Goal: Task Accomplishment & Management: Complete application form

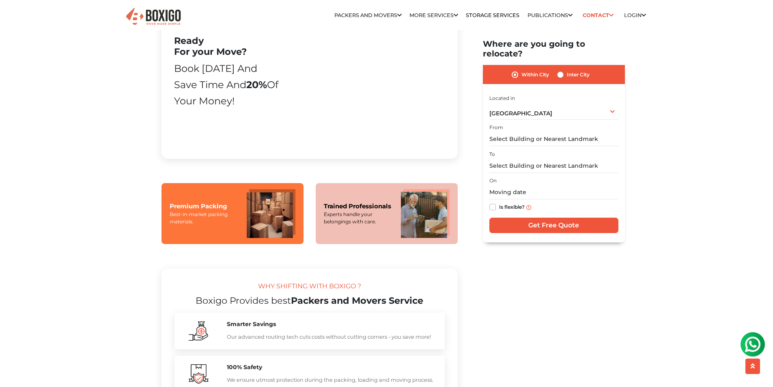
scroll to position [528, 0]
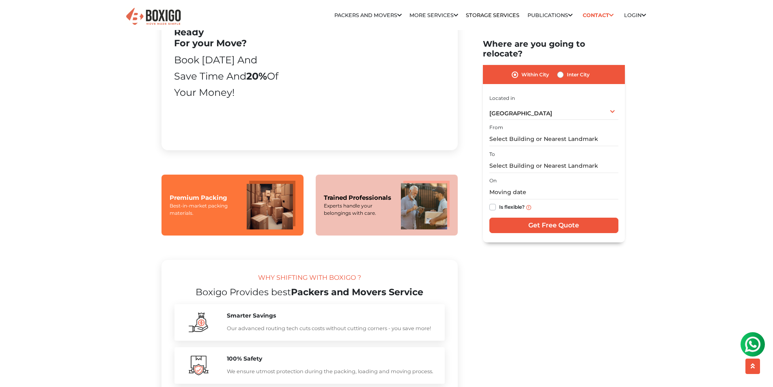
click at [565, 70] on div "Inter City" at bounding box center [573, 75] width 32 height 10
click at [567, 70] on label "Inter City" at bounding box center [578, 75] width 23 height 10
click at [560, 70] on input "Inter City" at bounding box center [560, 74] width 6 height 8
radio input "true"
click at [566, 70] on div "Inter City" at bounding box center [573, 75] width 32 height 10
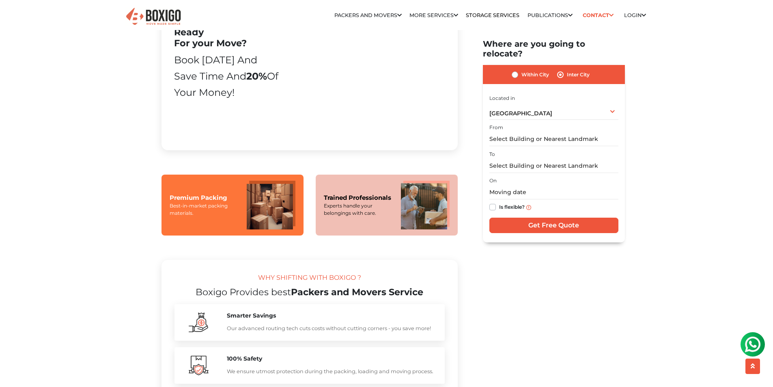
click at [572, 70] on label "Inter City" at bounding box center [578, 75] width 23 height 10
click at [564, 70] on input "Inter City" at bounding box center [560, 74] width 6 height 8
click at [572, 70] on label "Inter City" at bounding box center [578, 75] width 23 height 10
click at [564, 70] on input "Inter City" at bounding box center [560, 74] width 6 height 8
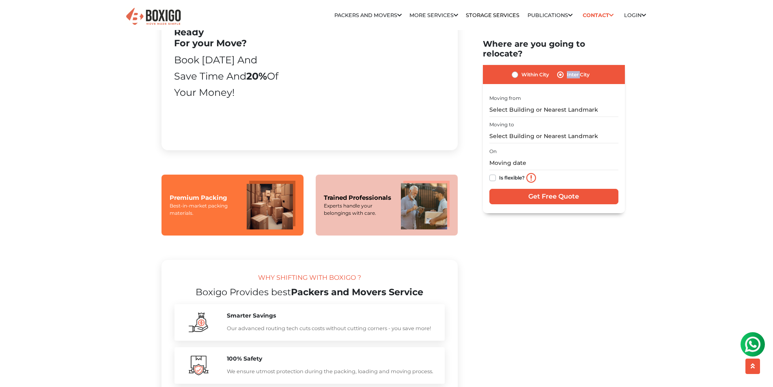
click at [568, 70] on label "Inter City" at bounding box center [578, 75] width 23 height 10
click at [564, 70] on input "Inter City" at bounding box center [560, 74] width 6 height 8
click at [571, 103] on input "text" at bounding box center [553, 110] width 129 height 14
click at [554, 129] on input "text" at bounding box center [553, 136] width 129 height 14
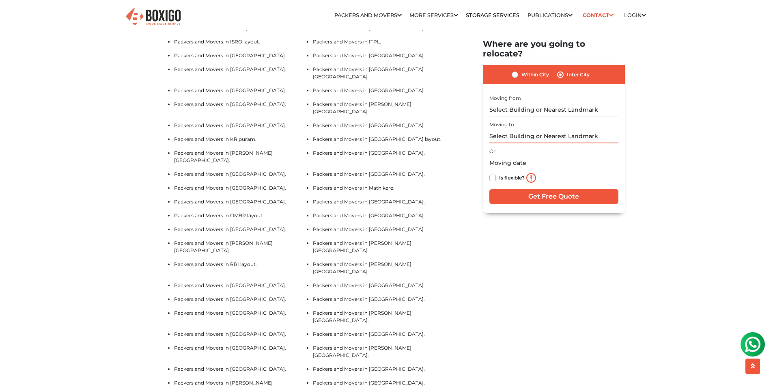
scroll to position [1867, 0]
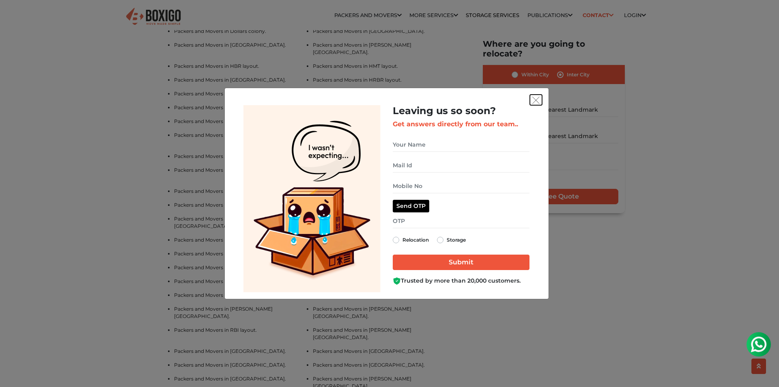
click at [536, 98] on img "get free quote dialog" at bounding box center [535, 100] width 7 height 7
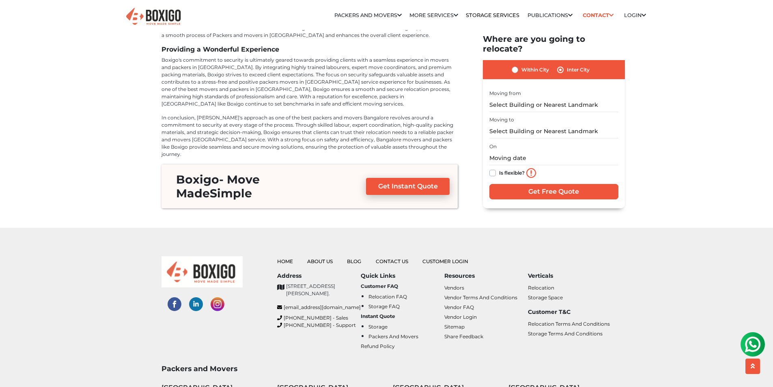
scroll to position [3693, 0]
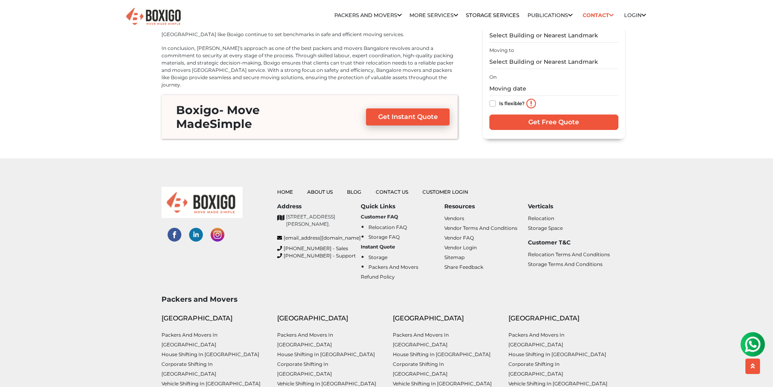
drag, startPoint x: 360, startPoint y: 198, endPoint x: 271, endPoint y: 195, distance: 88.5
click at [271, 195] on div "Home About Us Blog Contact Us Customer Login Address [STREET_ADDRESS][PERSON_NA…" at bounding box center [444, 237] width 347 height 101
drag, startPoint x: 242, startPoint y: 181, endPoint x: 347, endPoint y: 185, distance: 105.1
click at [347, 187] on div "Home About Us Blog Contact Us Customer Login Address No. 26/10, 6th Cross, Rama…" at bounding box center [386, 237] width 463 height 101
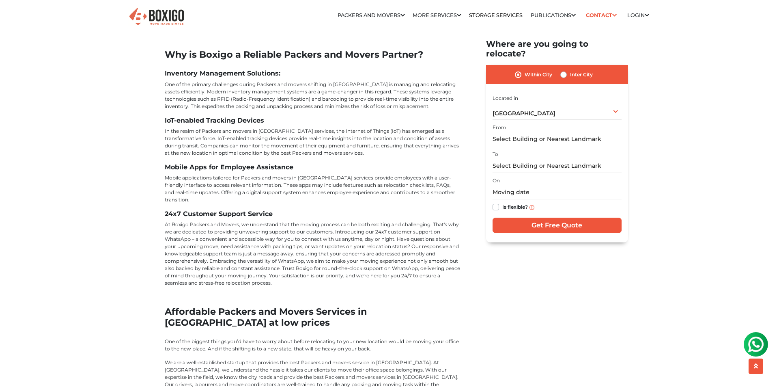
scroll to position [2841, 0]
